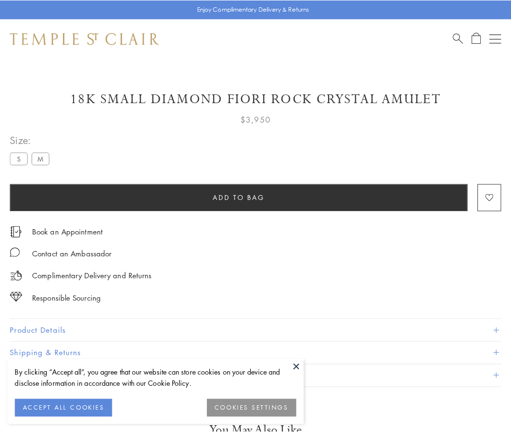
scroll to position [4, 0]
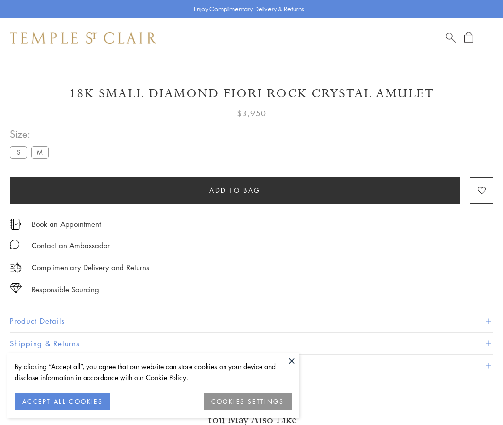
click at [235, 190] on span "Add to bag" at bounding box center [235, 190] width 51 height 11
